Goal: Information Seeking & Learning: Understand process/instructions

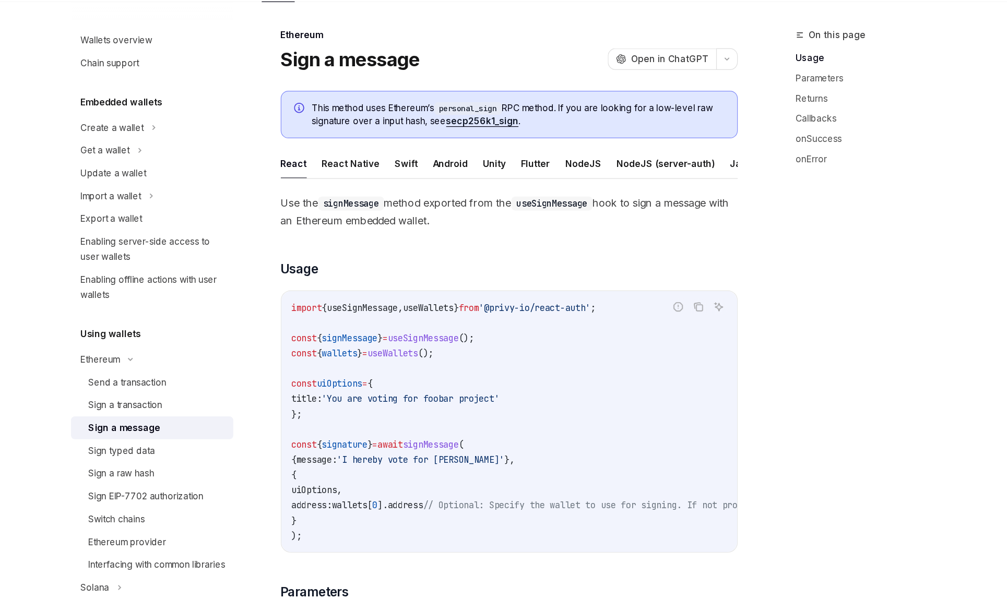
click at [430, 308] on span "useWallets" at bounding box center [431, 309] width 42 height 9
copy code "import { useSignMessage , useWallets } from '@privy-io/react-auth' ;"
click at [430, 308] on span "useWallets" at bounding box center [431, 309] width 42 height 9
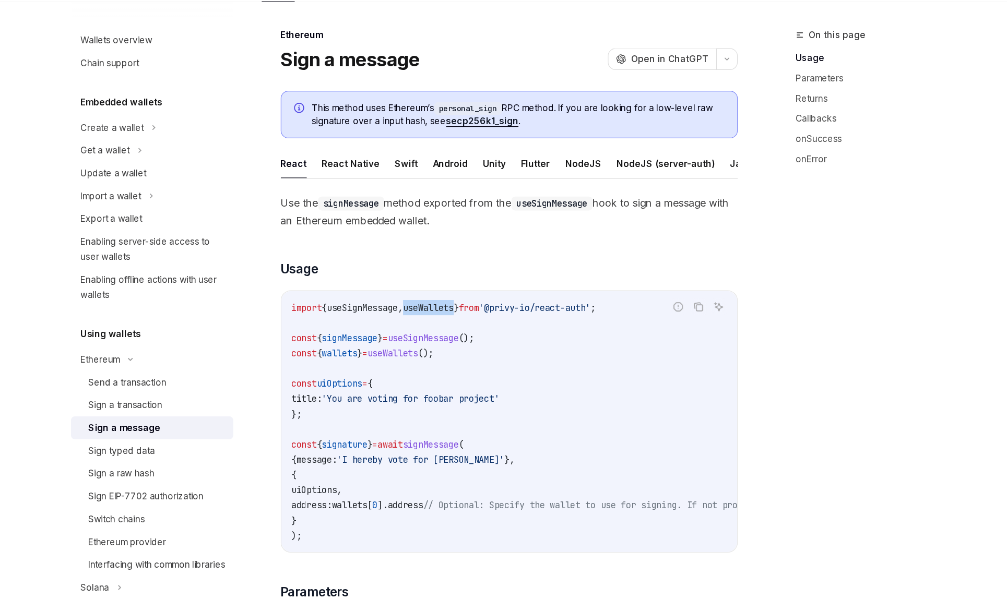
click at [430, 308] on span "useWallets" at bounding box center [431, 309] width 42 height 9
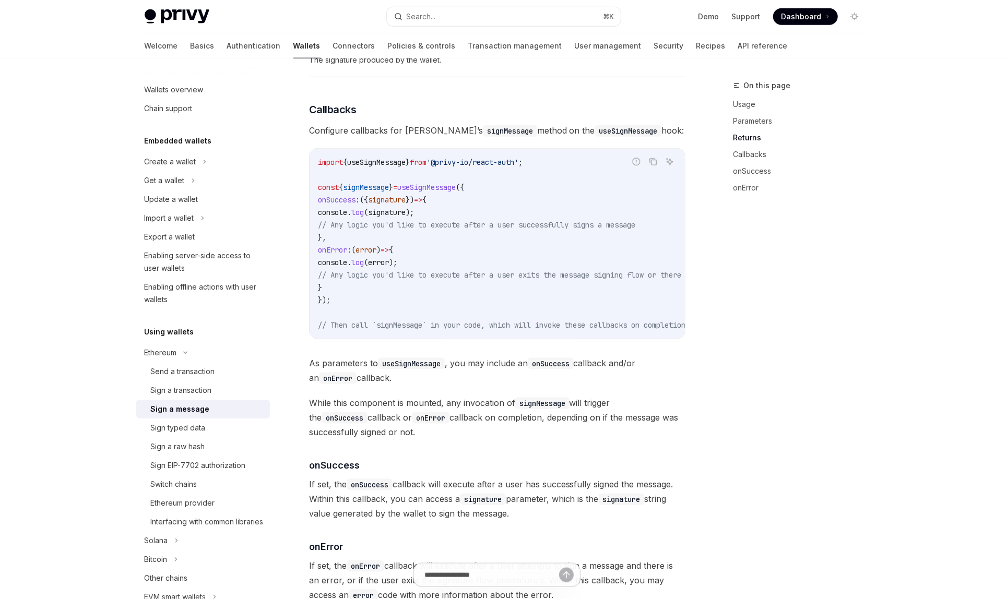
scroll to position [882, 0]
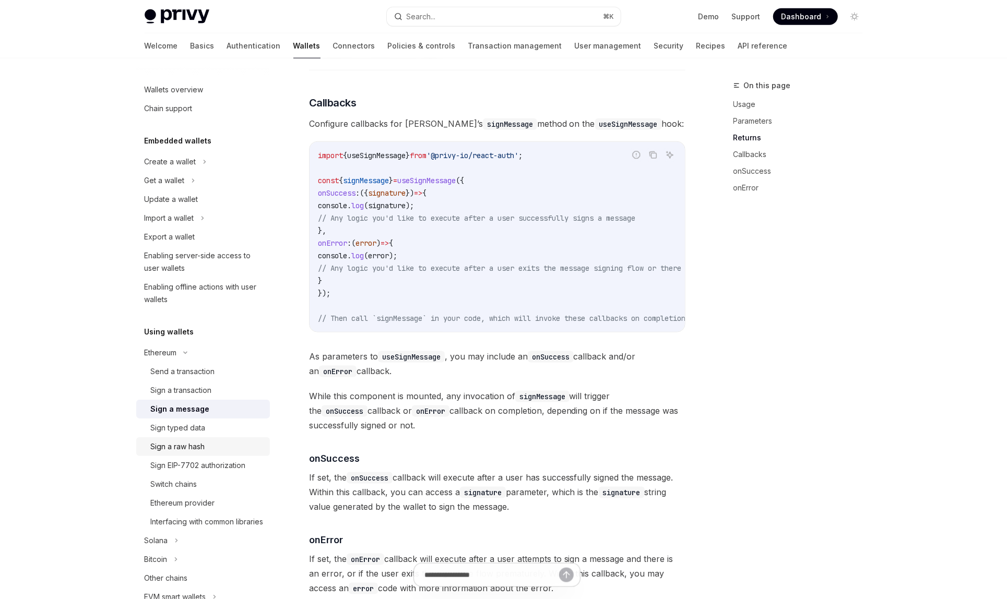
click at [207, 441] on div "Sign a raw hash" at bounding box center [207, 447] width 113 height 13
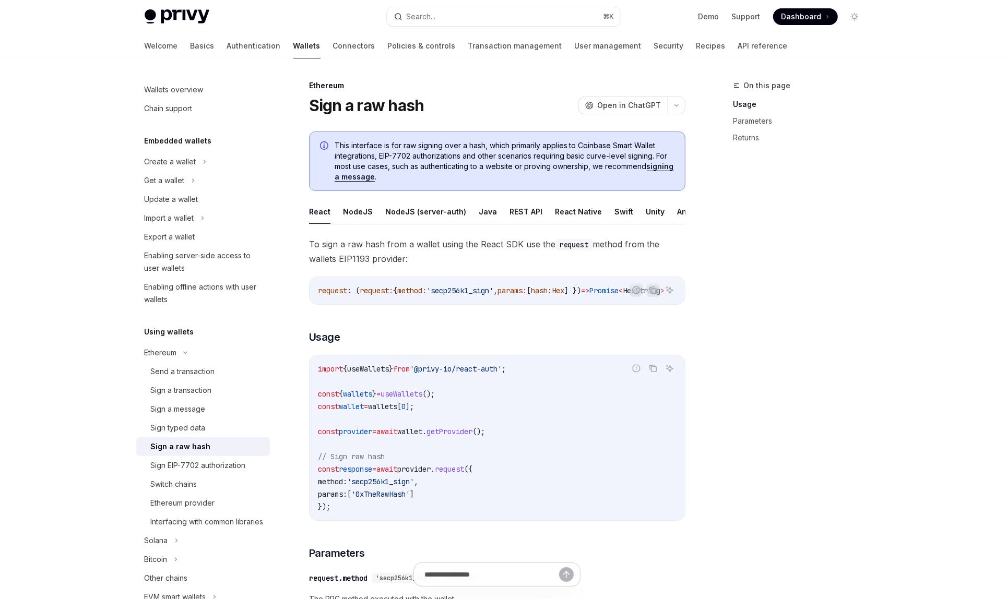
click at [207, 441] on div "Sign a raw hash" at bounding box center [207, 447] width 113 height 13
click at [225, 387] on div "Sign a transaction" at bounding box center [207, 390] width 113 height 13
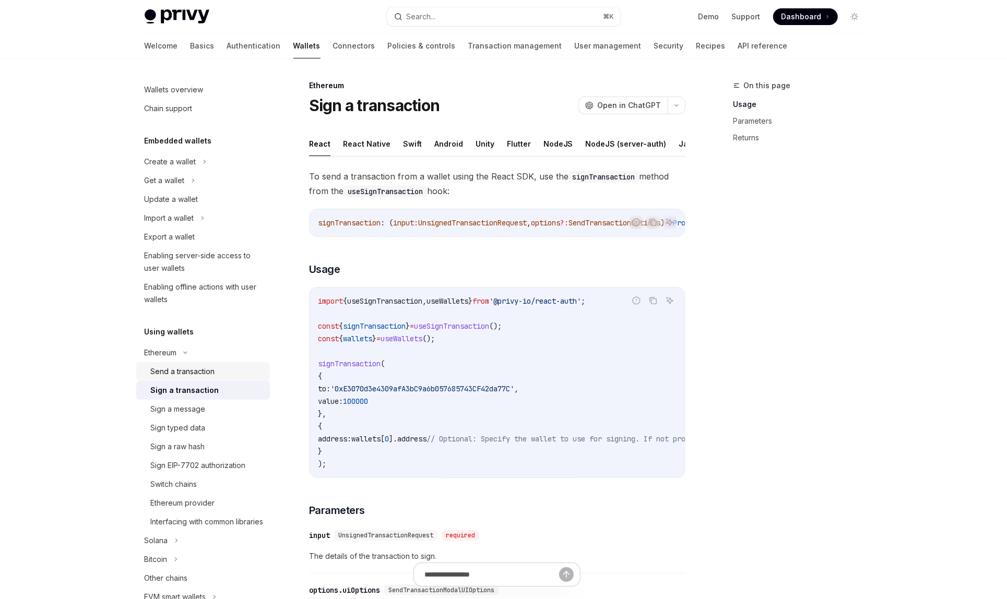
click at [225, 376] on div "Send a transaction" at bounding box center [207, 371] width 113 height 13
click at [200, 443] on div "Sign a raw hash" at bounding box center [178, 447] width 54 height 13
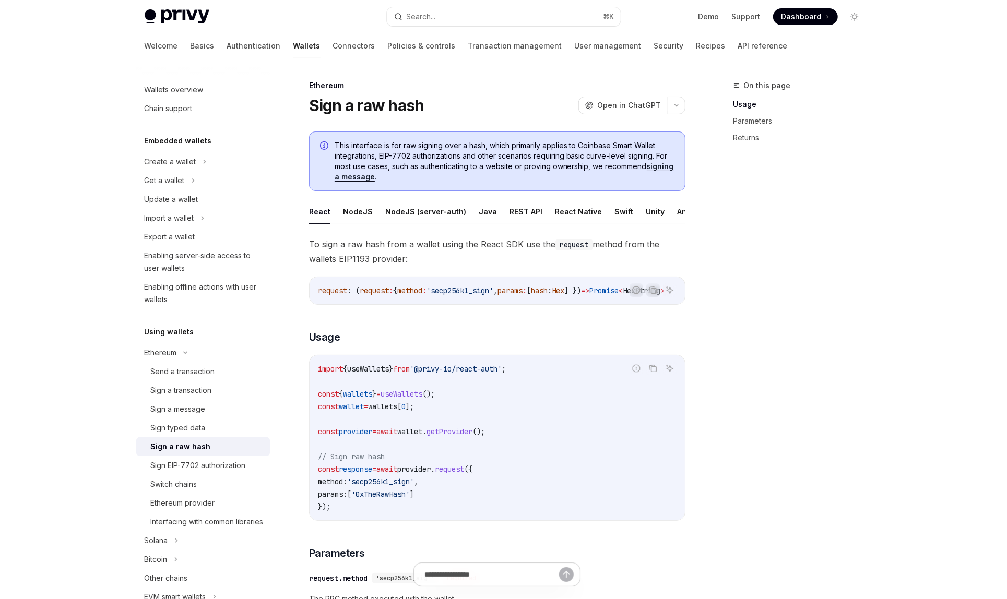
click at [200, 443] on div "Sign a raw hash" at bounding box center [181, 447] width 60 height 13
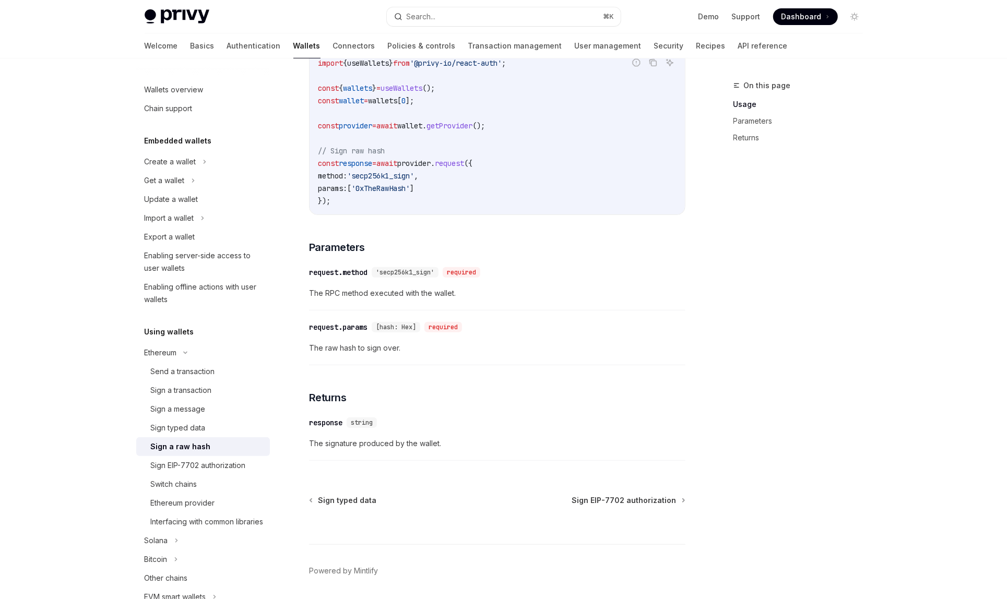
scroll to position [330, 0]
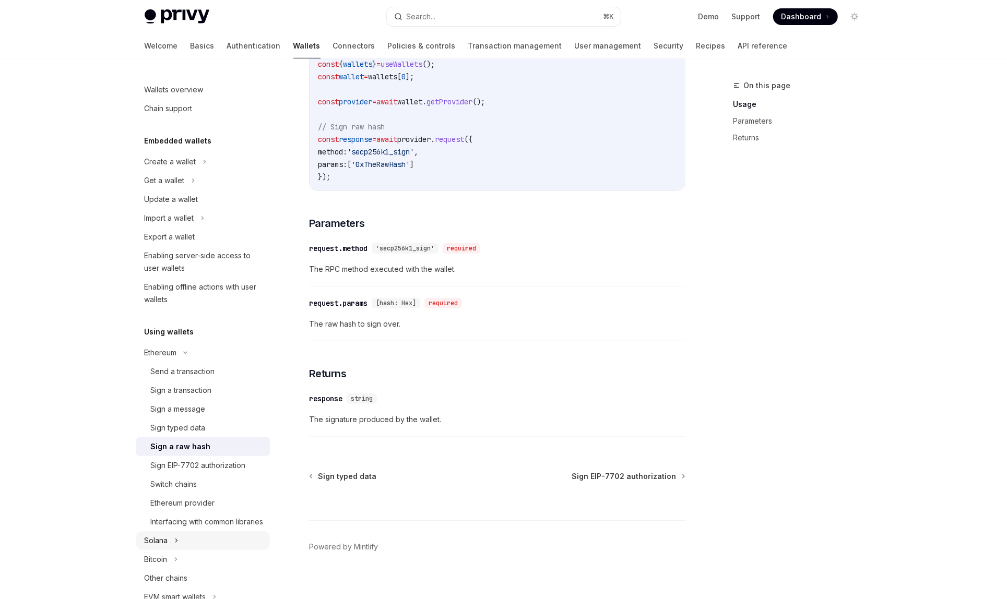
click at [188, 549] on button "Solana" at bounding box center [203, 540] width 134 height 19
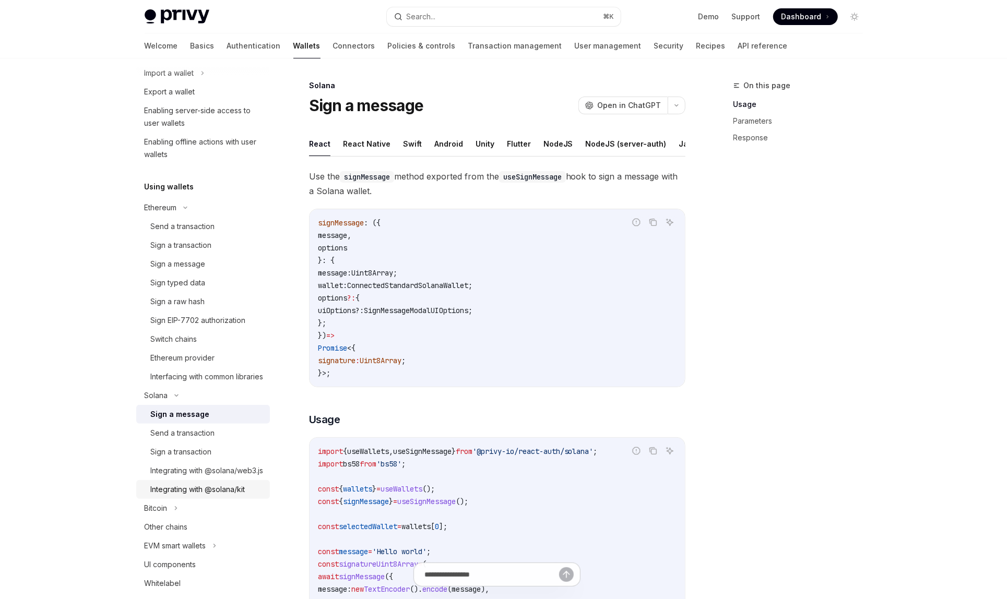
scroll to position [153, 0]
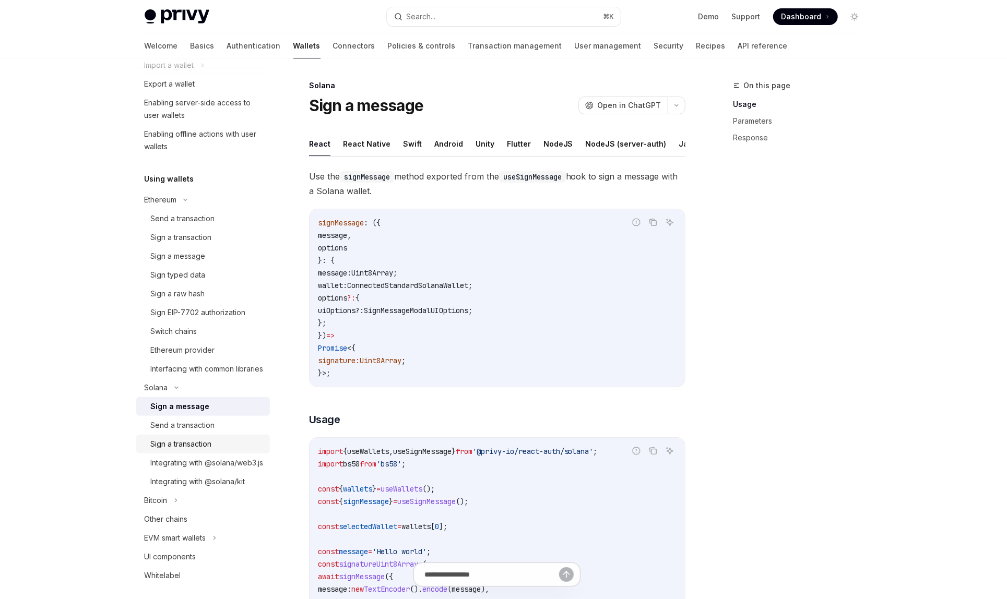
click at [200, 450] on div "Sign a transaction" at bounding box center [181, 444] width 61 height 13
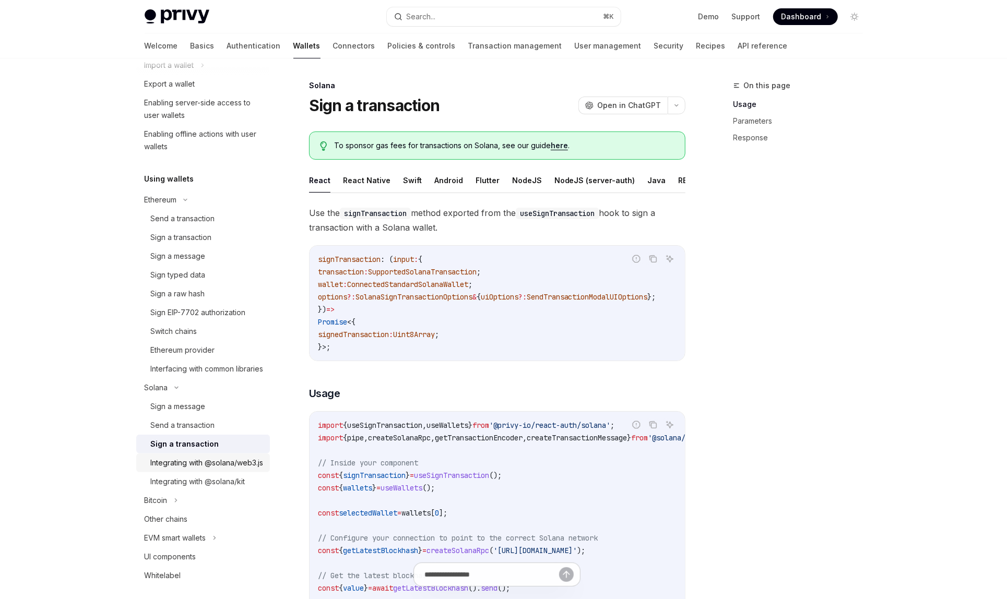
click at [199, 469] on div "Integrating with @solana/web3.js" at bounding box center [207, 463] width 113 height 13
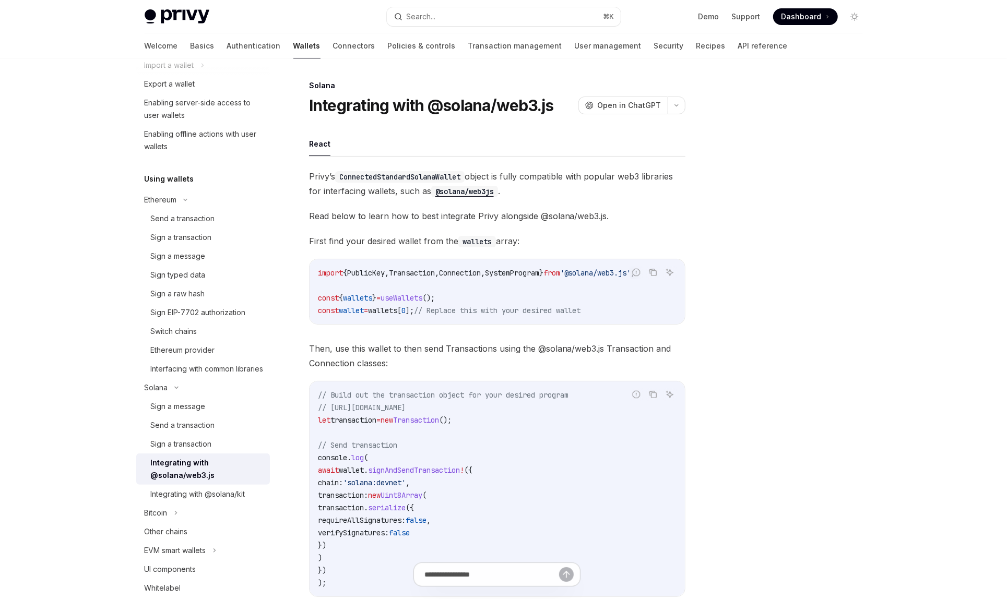
click at [199, 476] on div "Integrating with @solana/web3.js" at bounding box center [207, 469] width 113 height 25
click at [200, 449] on link "Sign a transaction" at bounding box center [203, 444] width 134 height 19
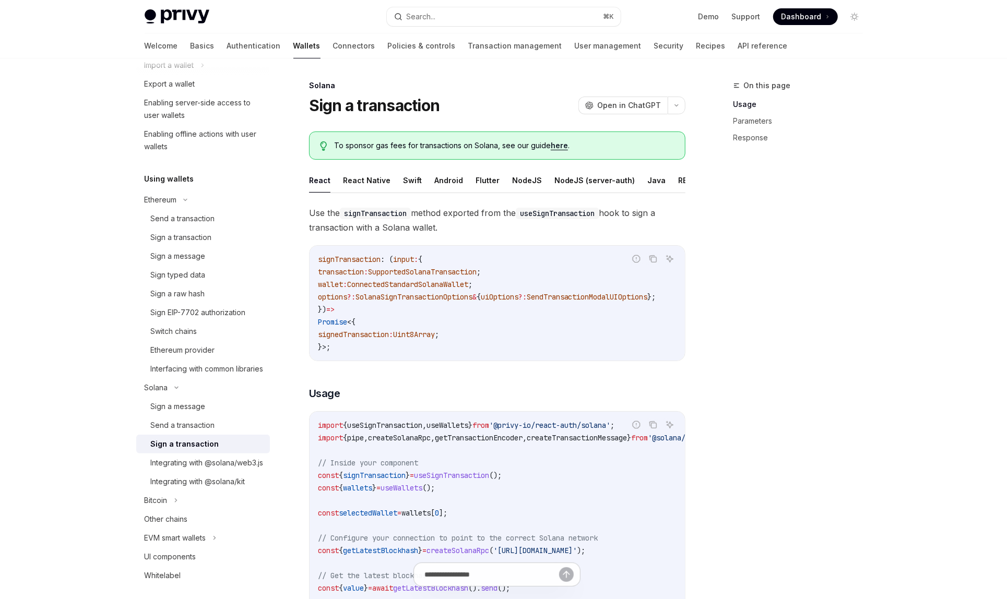
click at [201, 450] on div "Sign a transaction" at bounding box center [185, 444] width 68 height 13
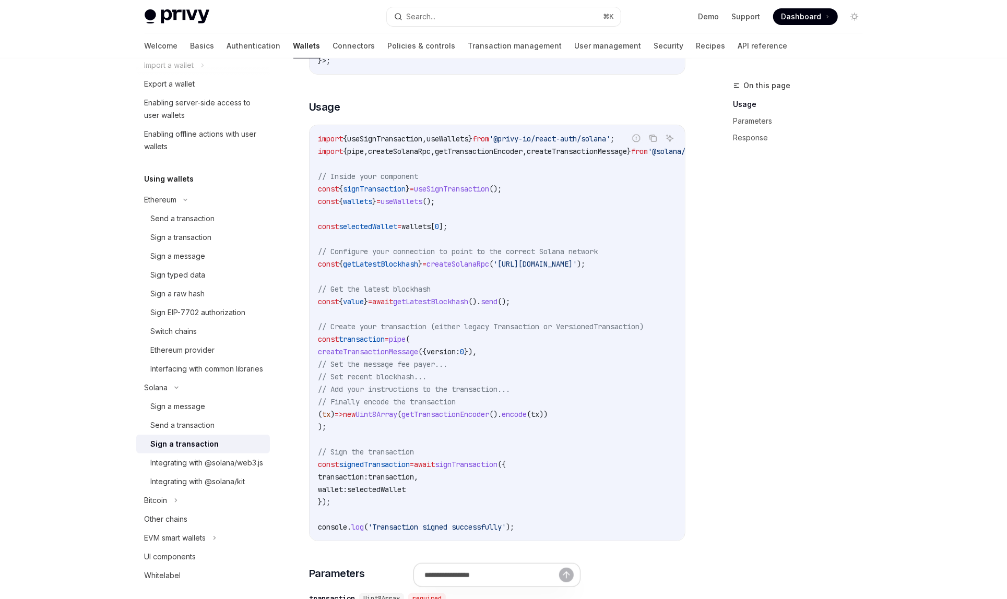
click at [412, 138] on span "useSignTransaction" at bounding box center [384, 138] width 75 height 9
copy code "import { useSignTransaction , useWallets } from '@privy-io/react-auth/solana' ;"
click at [363, 190] on span "signTransaction" at bounding box center [374, 188] width 63 height 9
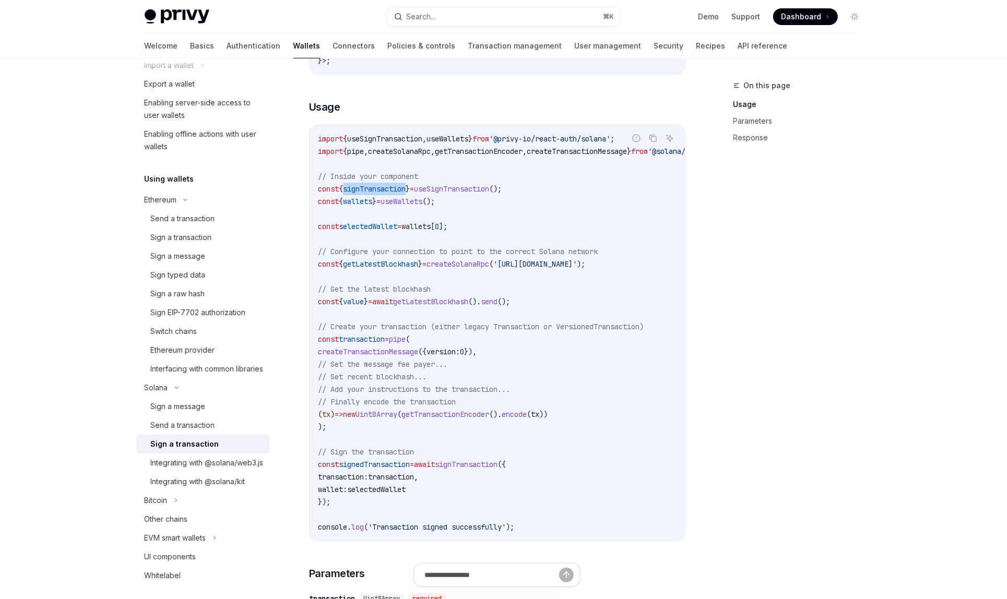
click at [363, 190] on span "signTransaction" at bounding box center [374, 188] width 63 height 9
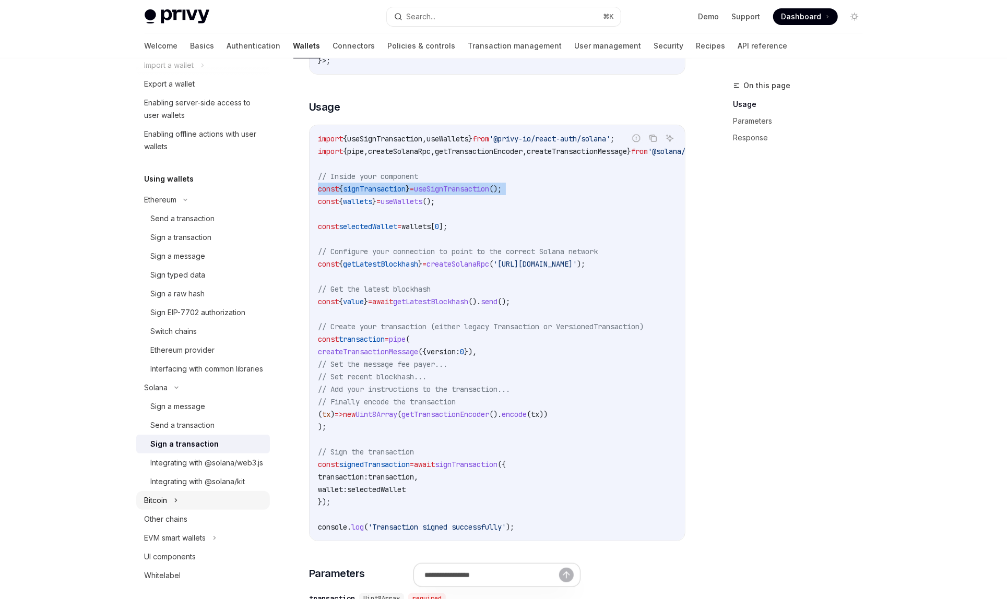
click at [215, 510] on button "Bitcoin" at bounding box center [203, 500] width 134 height 19
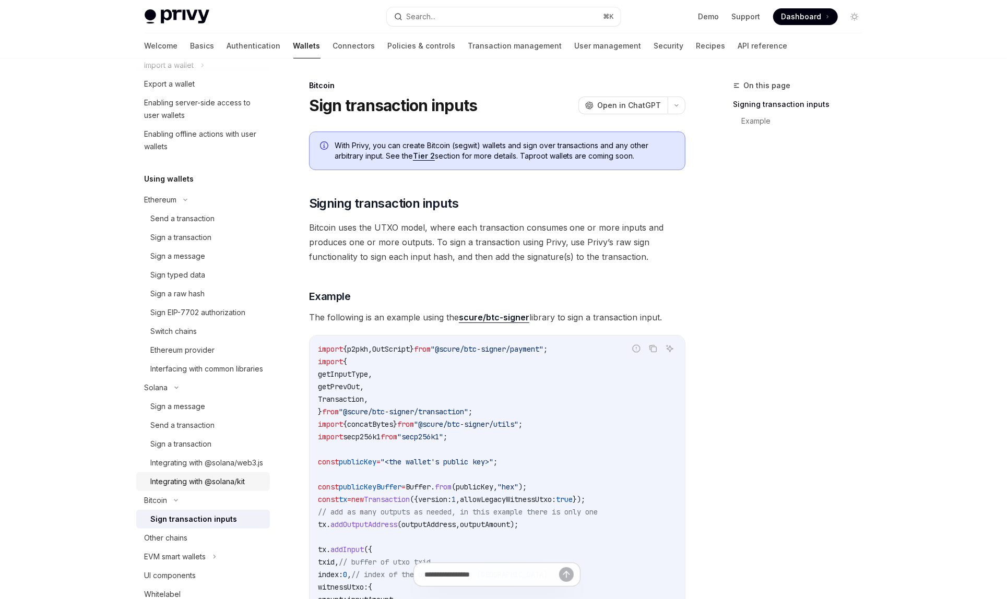
click at [215, 488] on div "Integrating with @solana/kit" at bounding box center [198, 482] width 94 height 13
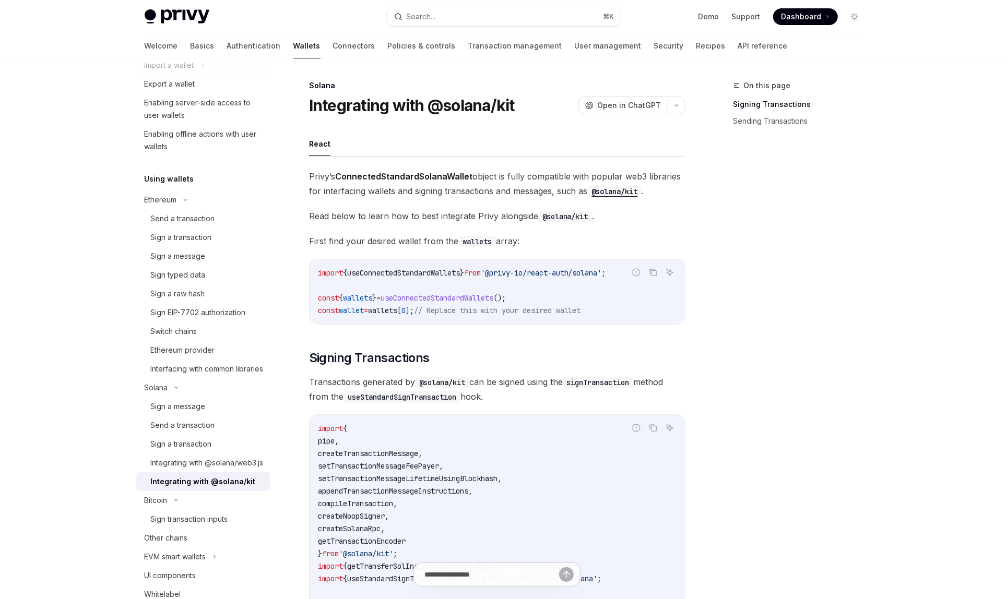
click at [215, 488] on div "Integrating with @solana/kit" at bounding box center [203, 482] width 105 height 13
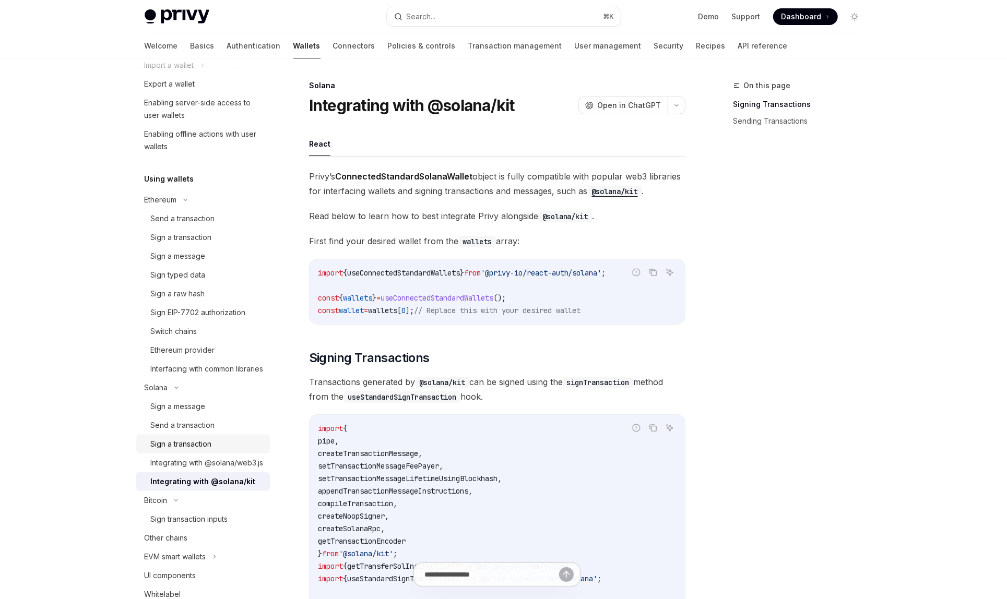
click at [208, 450] on div "Sign a transaction" at bounding box center [181, 444] width 61 height 13
type textarea "*"
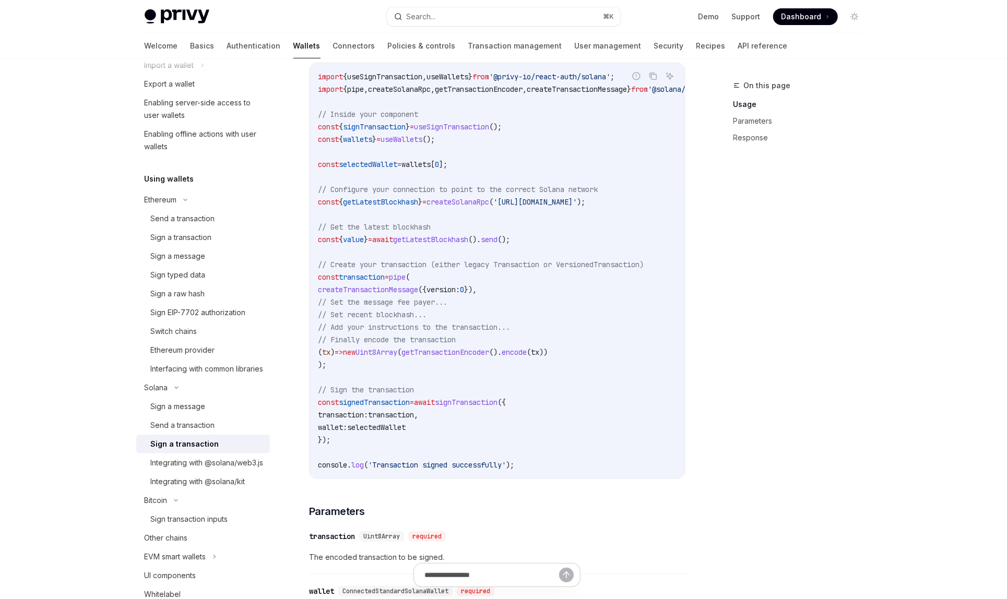
scroll to position [351, 0]
click at [482, 403] on span "signTransaction" at bounding box center [466, 399] width 63 height 9
click at [410, 402] on span "signedTransaction" at bounding box center [374, 399] width 71 height 9
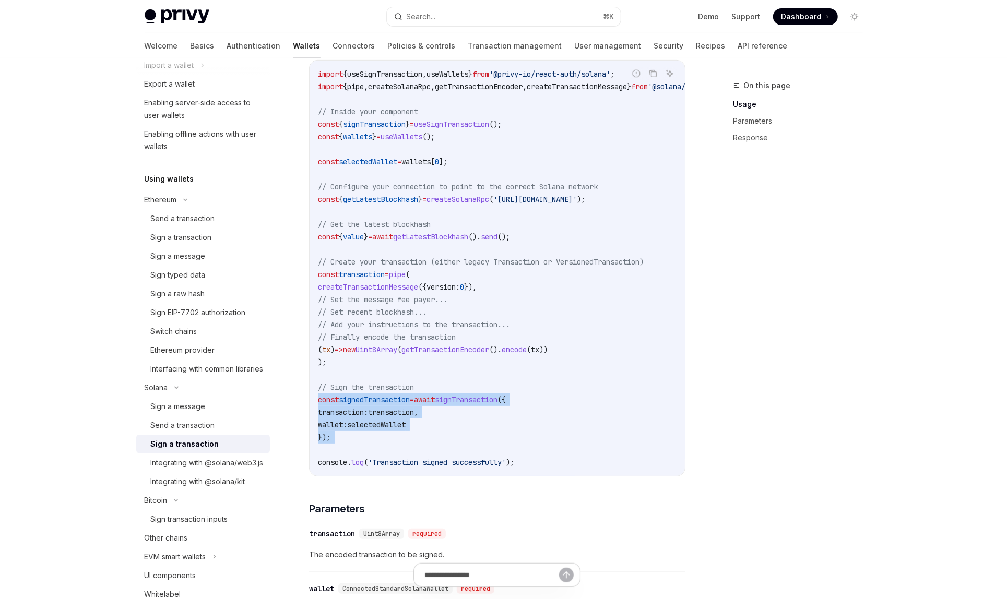
drag, startPoint x: 364, startPoint y: 452, endPoint x: 312, endPoint y: 406, distance: 69.5
click at [312, 406] on div "import { useSignTransaction , useWallets } from '@privy-io/react-auth/solana' ;…" at bounding box center [497, 268] width 375 height 415
copy code "const signedTransaction = await signTransaction ({ transaction: transaction , w…"
click at [378, 129] on span "signTransaction" at bounding box center [374, 124] width 63 height 9
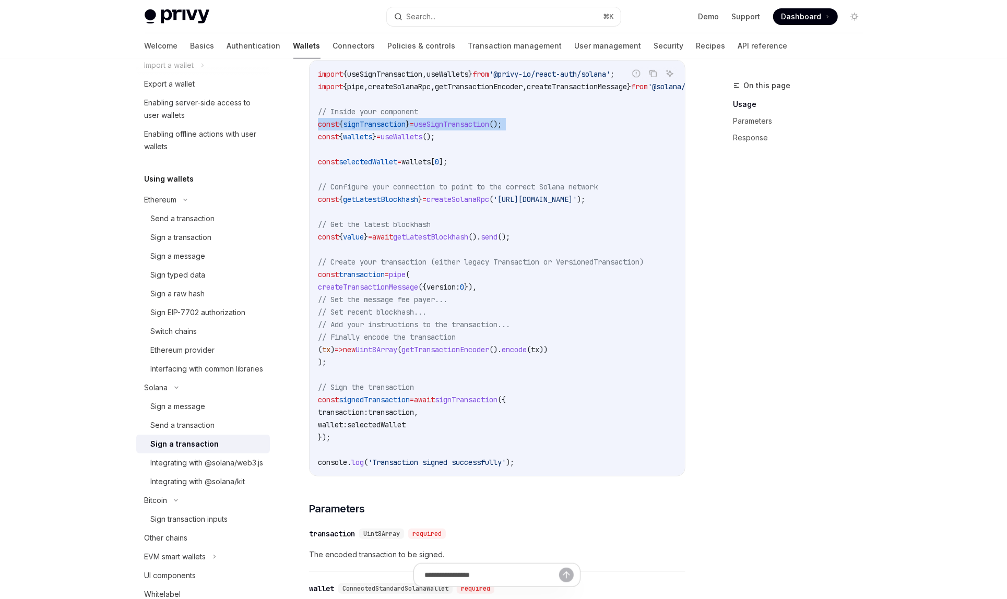
click at [378, 129] on span "signTransaction" at bounding box center [374, 124] width 63 height 9
copy code "const { signTransaction } = useSignTransaction ();"
drag, startPoint x: 352, startPoint y: 433, endPoint x: 316, endPoint y: 408, distance: 44.2
click at [316, 408] on div "import { useSignTransaction , useWallets } from '@privy-io/react-auth/solana' ;…" at bounding box center [497, 268] width 375 height 415
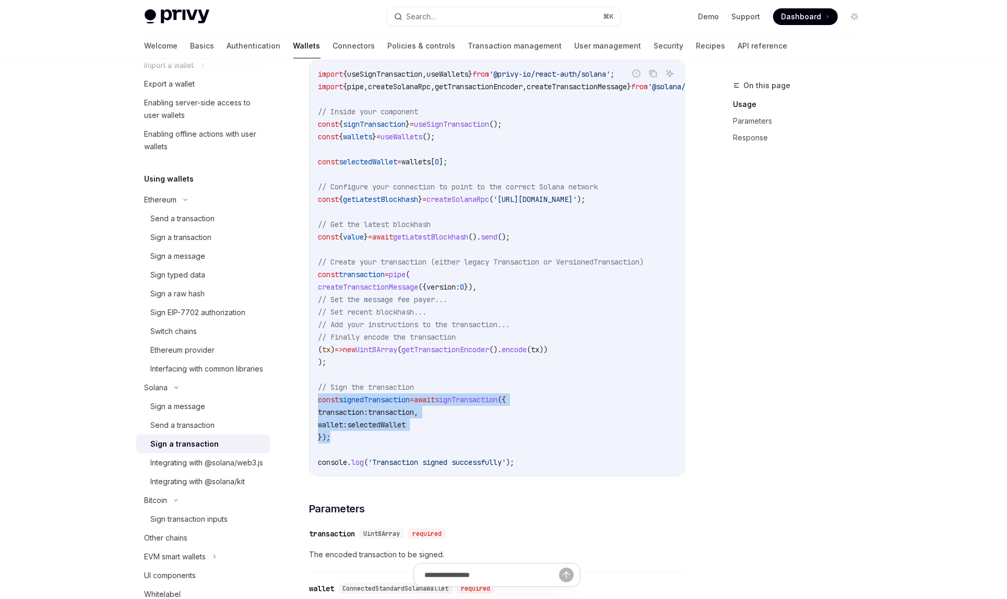
drag, startPoint x: 355, startPoint y: 435, endPoint x: 317, endPoint y: 405, distance: 48.3
click at [318, 405] on code "import { useSignTransaction , useWallets } from '@privy-io/react-auth/solana' ;…" at bounding box center [524, 268] width 413 height 401
copy code "const signedTransaction = await signTransaction ({ transaction: transaction , w…"
click at [401, 166] on span "=" at bounding box center [399, 161] width 4 height 9
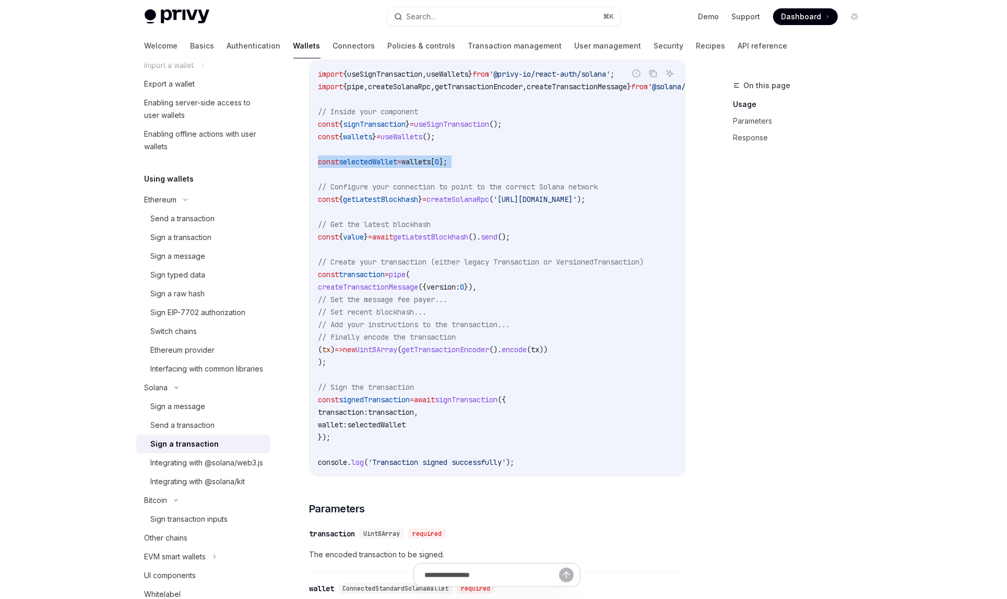
click at [401, 166] on span "=" at bounding box center [399, 161] width 4 height 9
click at [408, 139] on span "useWallets" at bounding box center [402, 136] width 42 height 9
click at [397, 163] on span "selectedWallet" at bounding box center [368, 161] width 58 height 9
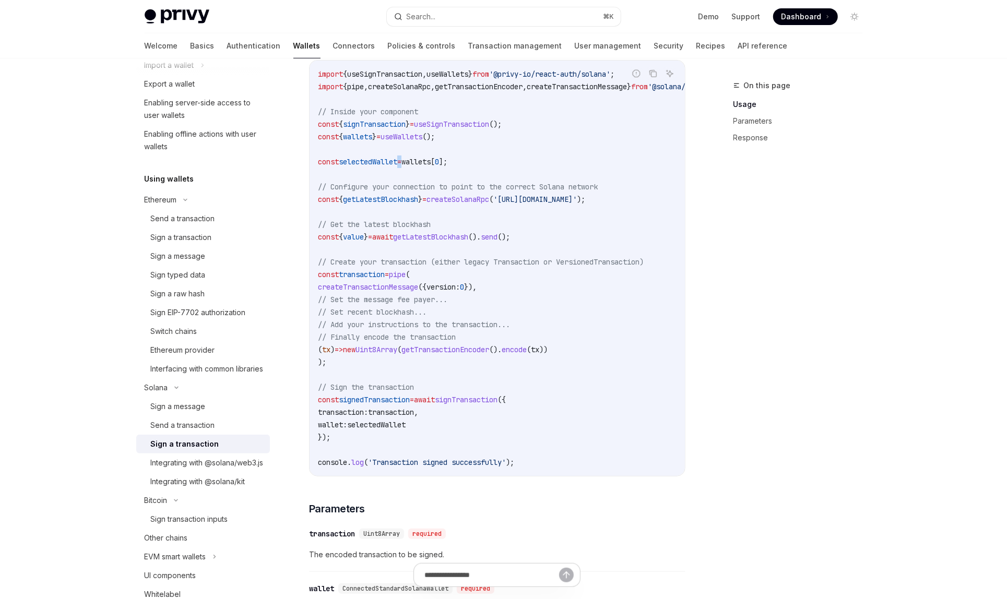
click at [397, 163] on span "selectedWallet" at bounding box center [368, 161] width 58 height 9
copy code "const selectedWallet = wallets [ 0 ];"
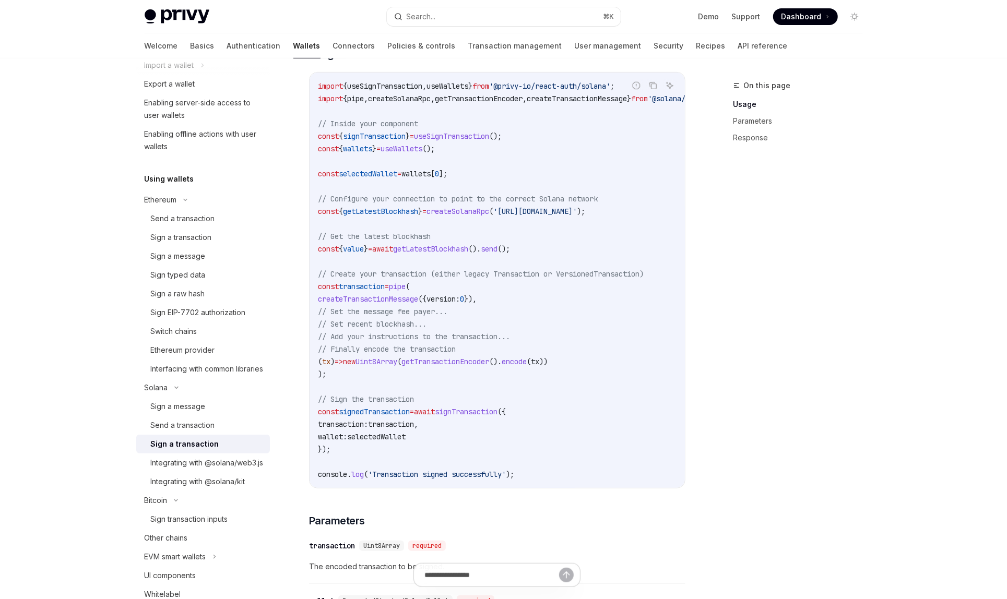
click at [410, 156] on code "import { useSignTransaction , useWallets } from '@privy-io/react-auth/solana' ;…" at bounding box center [524, 280] width 413 height 401
click at [410, 153] on span "useWallets" at bounding box center [402, 148] width 42 height 9
